Goal: Task Accomplishment & Management: Manage account settings

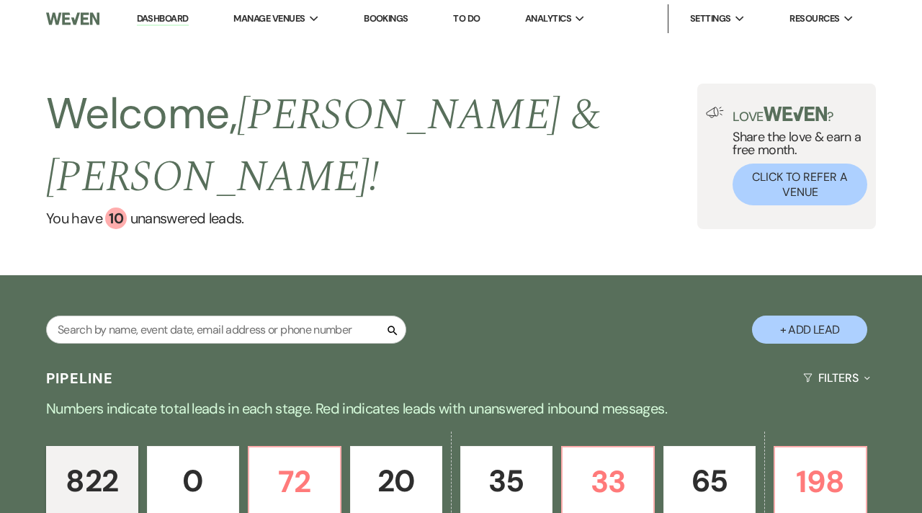
click at [704, 457] on p "65" at bounding box center [709, 481] width 73 height 48
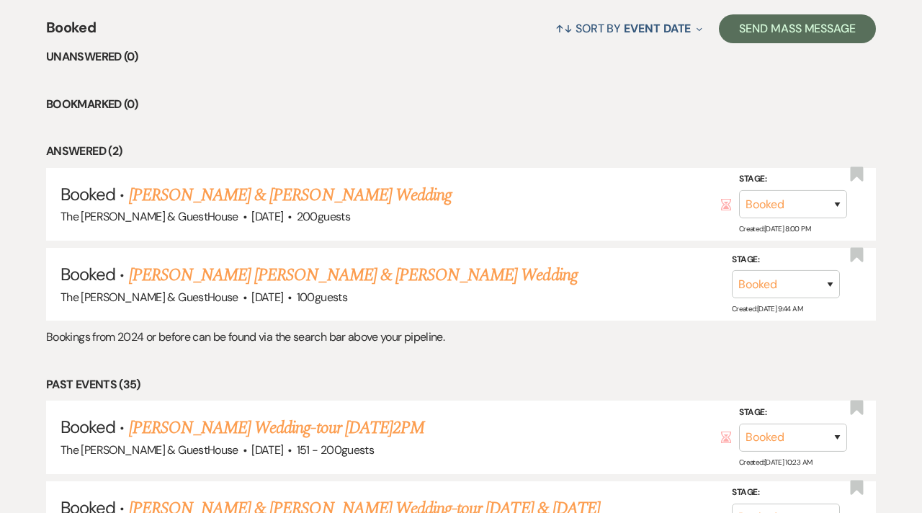
scroll to position [605, 0]
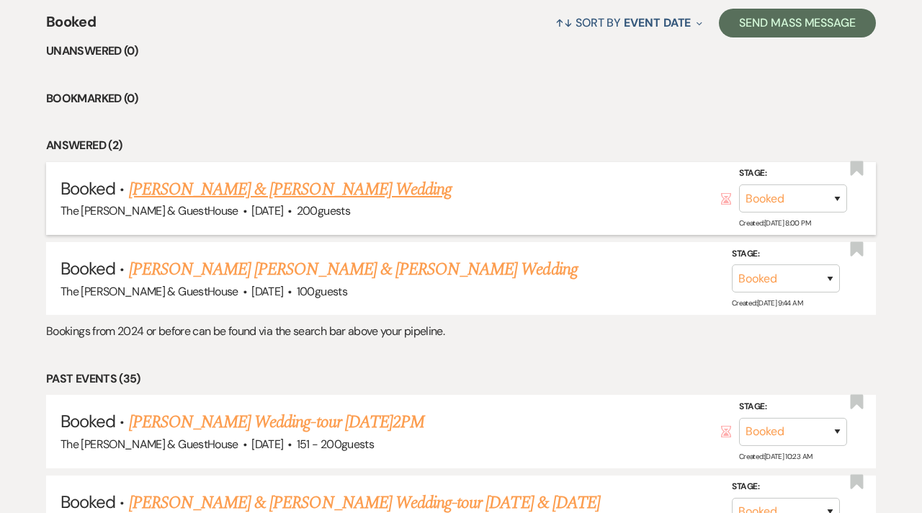
click at [253, 177] on link "[PERSON_NAME] & [PERSON_NAME] Wedding" at bounding box center [290, 190] width 323 height 26
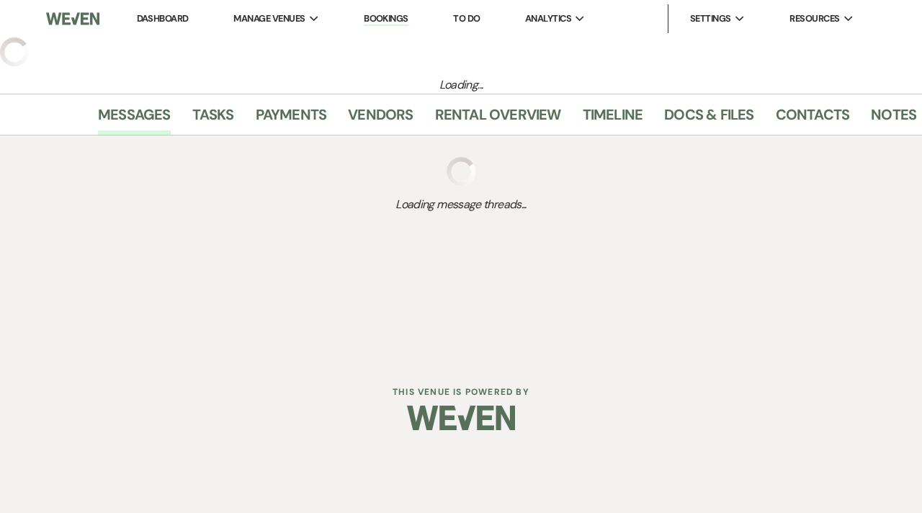
select select "6"
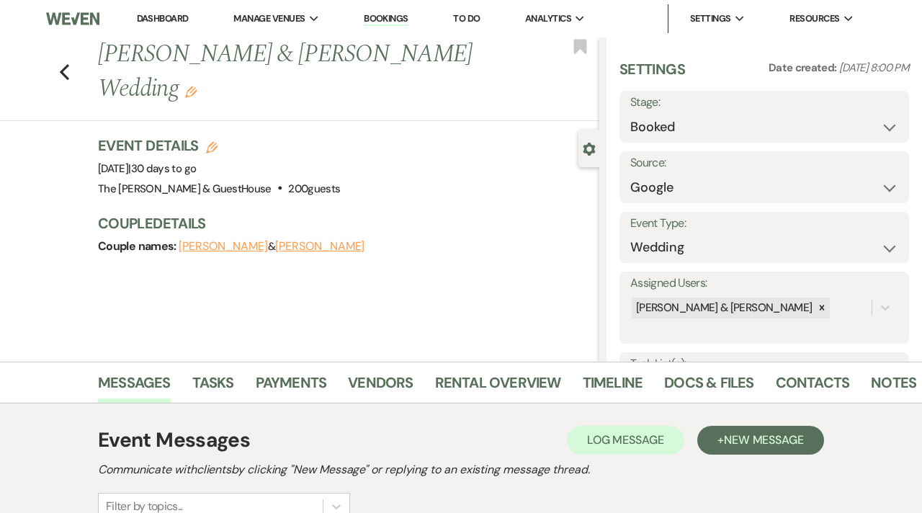
click at [390, 19] on link "Bookings" at bounding box center [386, 19] width 45 height 14
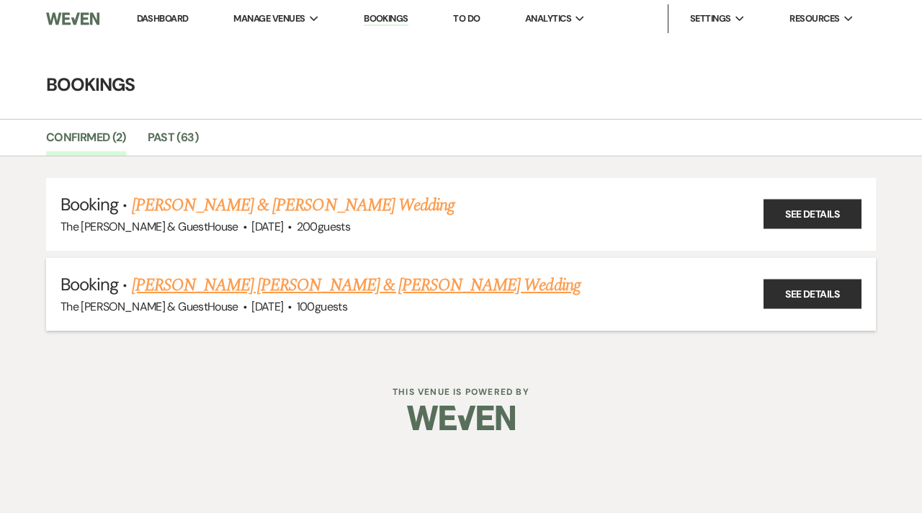
click at [197, 286] on link "[PERSON_NAME] [PERSON_NAME] & [PERSON_NAME] Wedding" at bounding box center [356, 285] width 449 height 26
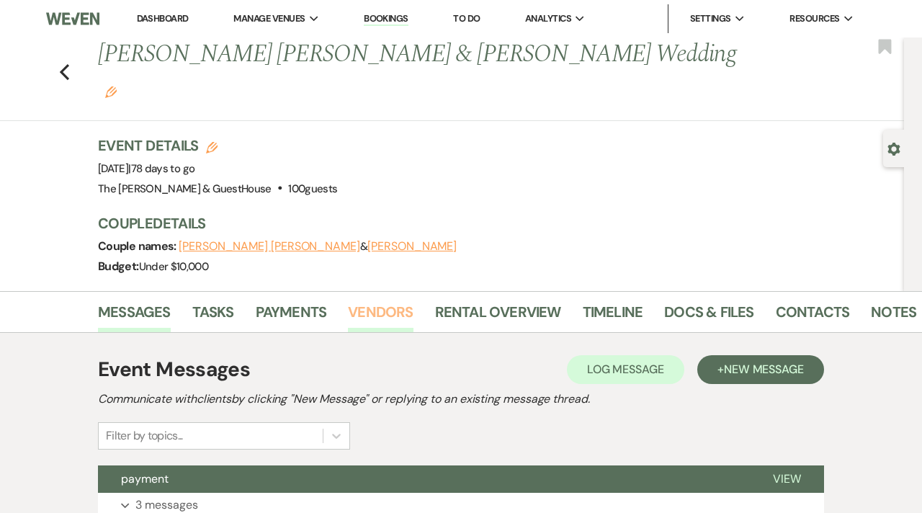
click at [391, 300] on link "Vendors" at bounding box center [380, 316] width 65 height 32
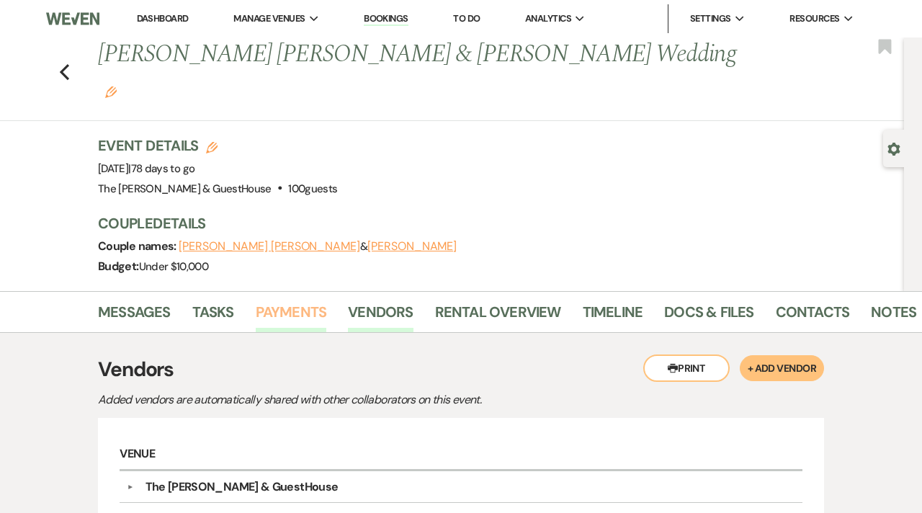
click at [299, 300] on link "Payments" at bounding box center [291, 316] width 71 height 32
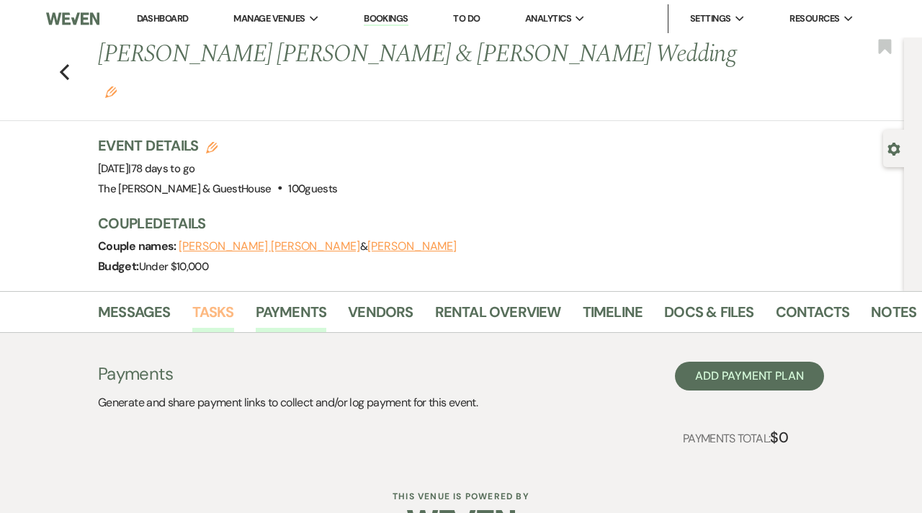
click at [228, 300] on link "Tasks" at bounding box center [213, 316] width 42 height 32
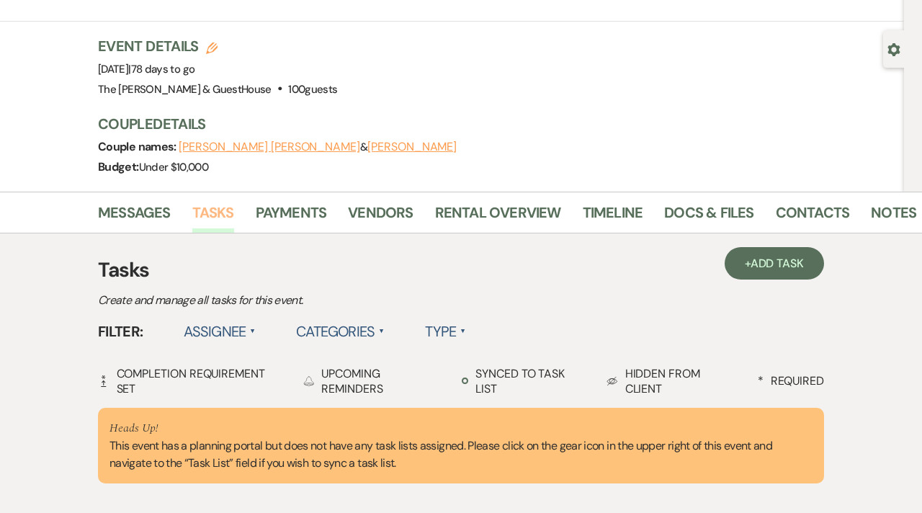
scroll to position [144, 0]
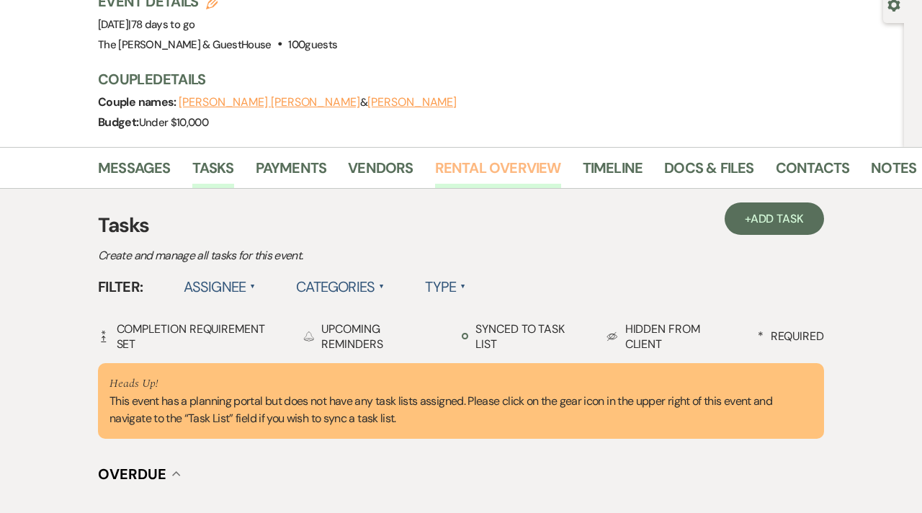
click at [493, 156] on link "Rental Overview" at bounding box center [498, 172] width 126 height 32
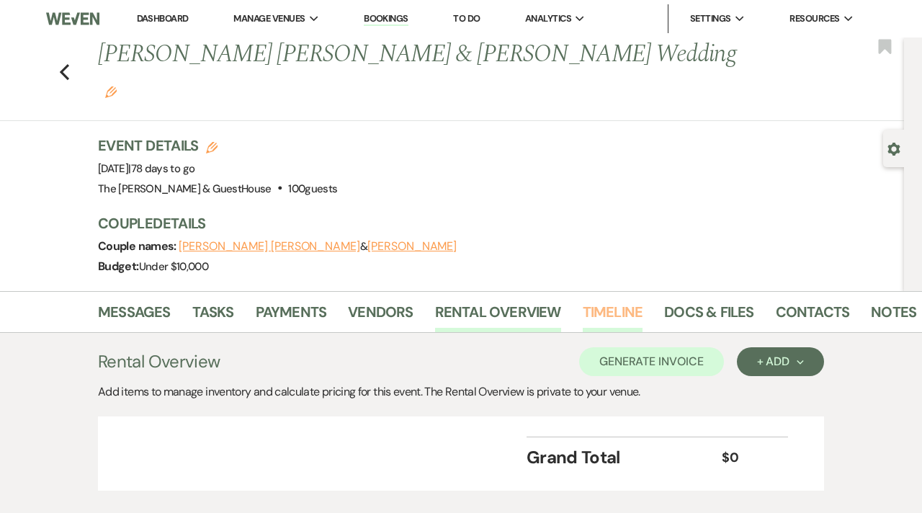
click at [607, 300] on link "Timeline" at bounding box center [613, 316] width 61 height 32
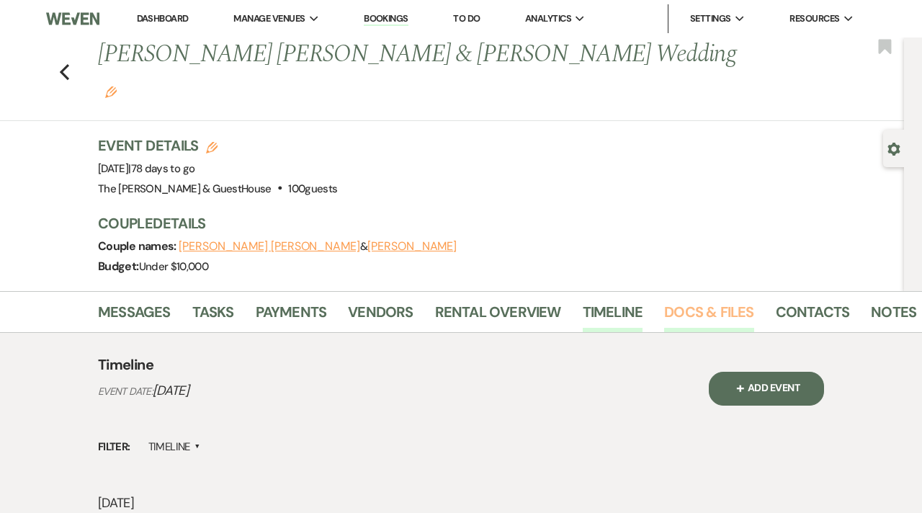
click at [687, 300] on link "Docs & Files" at bounding box center [708, 316] width 89 height 32
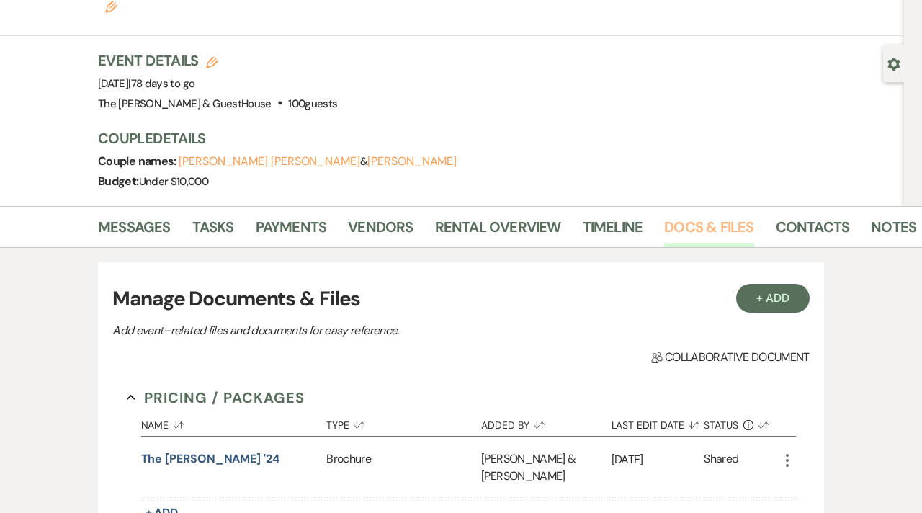
scroll to position [58, 0]
